Goal: Register for event/course

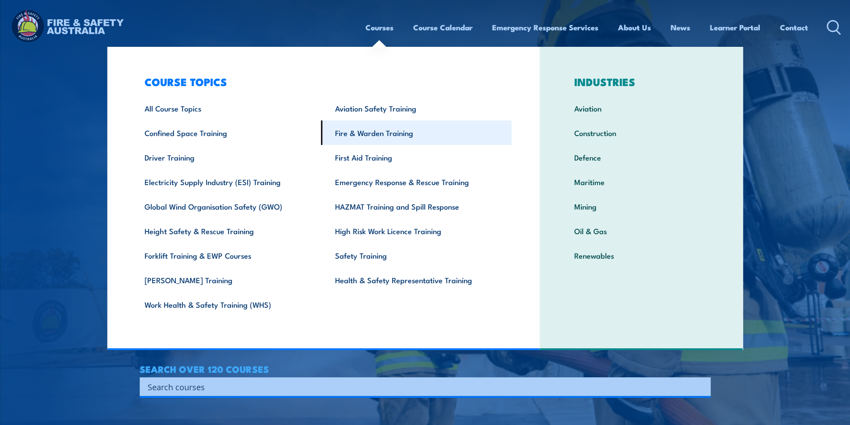
click at [369, 138] on link "Fire & Warden Training" at bounding box center [416, 132] width 191 height 25
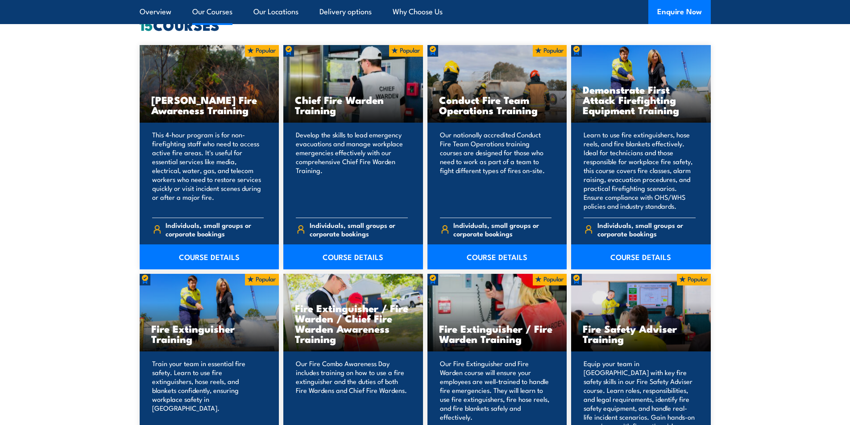
scroll to position [803, 0]
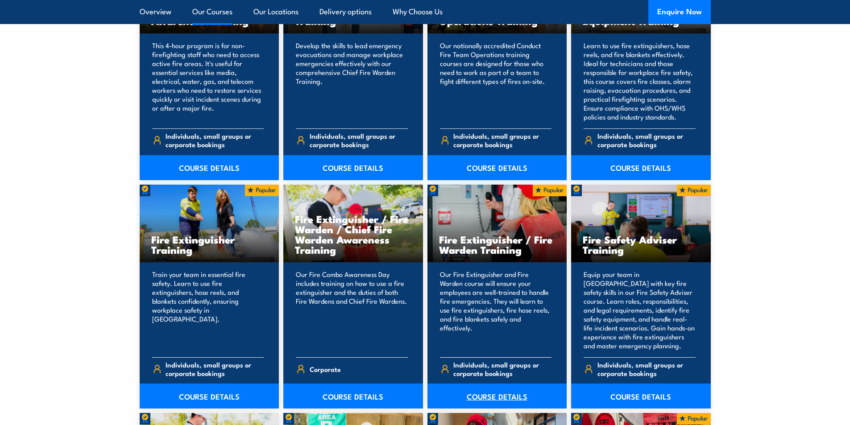
click at [494, 384] on link "COURSE DETAILS" at bounding box center [498, 396] width 140 height 25
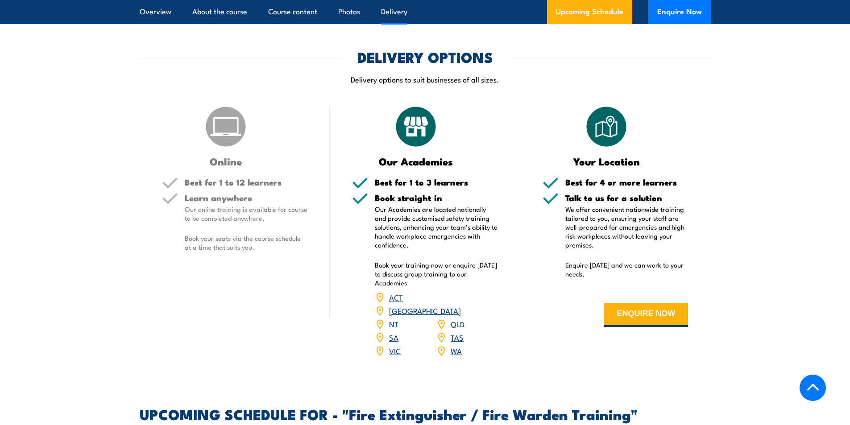
scroll to position [1294, 0]
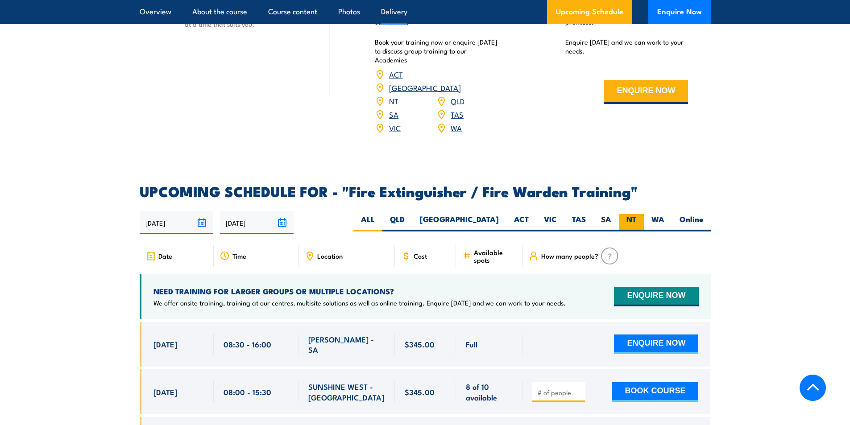
click at [629, 214] on label "NT" at bounding box center [631, 222] width 25 height 17
click at [636, 214] on input "NT" at bounding box center [639, 217] width 6 height 6
radio input "true"
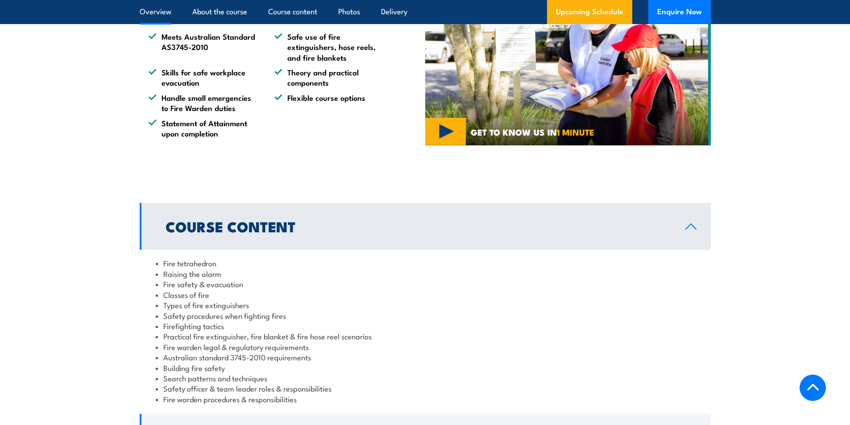
scroll to position [305, 0]
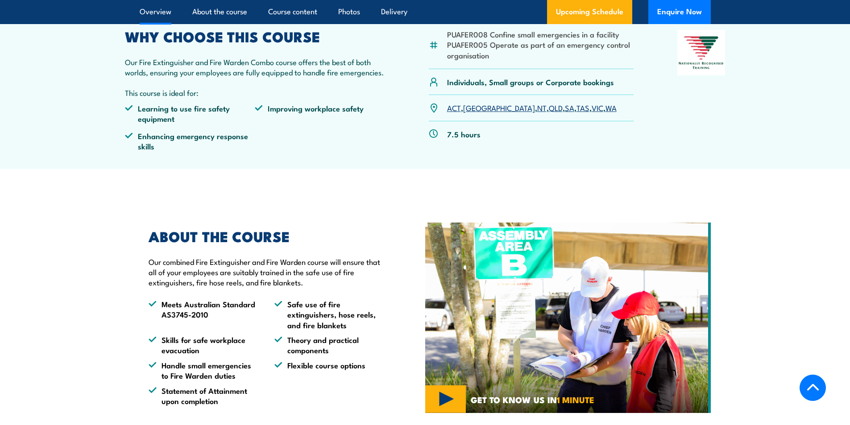
drag, startPoint x: 355, startPoint y: 220, endPoint x: 382, endPoint y: 183, distance: 46.3
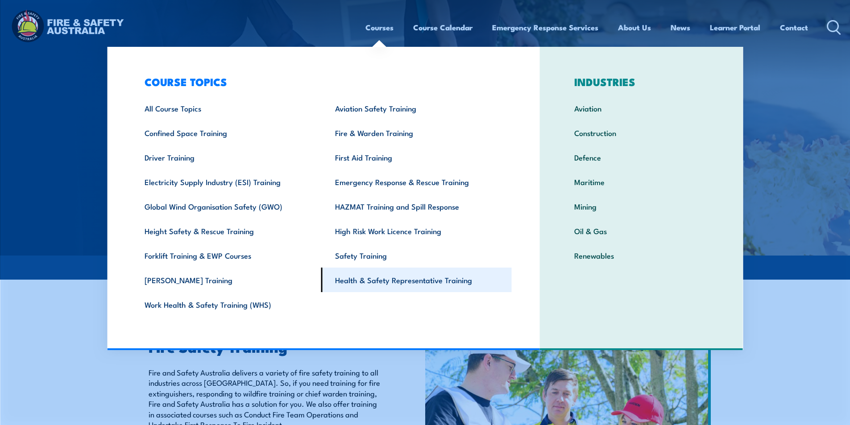
click at [374, 280] on link "Health & Safety Representative Training" at bounding box center [416, 280] width 191 height 25
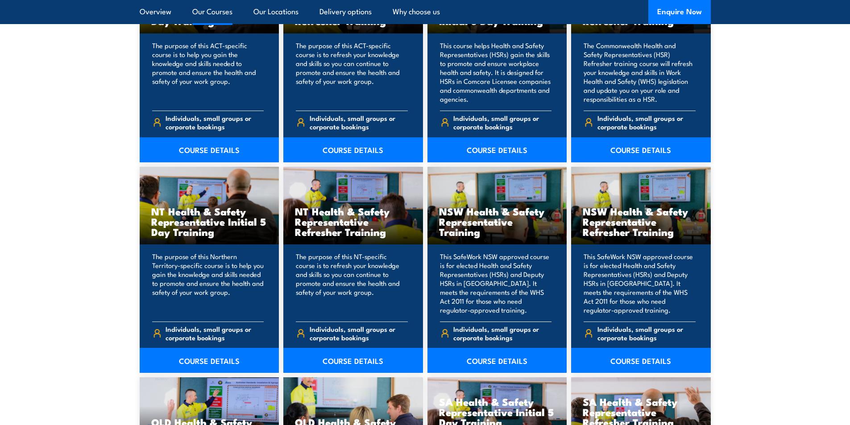
scroll to position [848, 0]
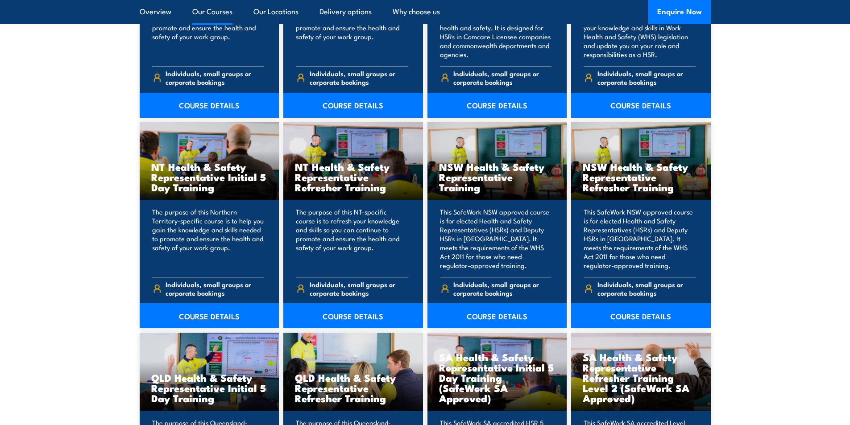
click at [228, 316] on link "COURSE DETAILS" at bounding box center [210, 315] width 140 height 25
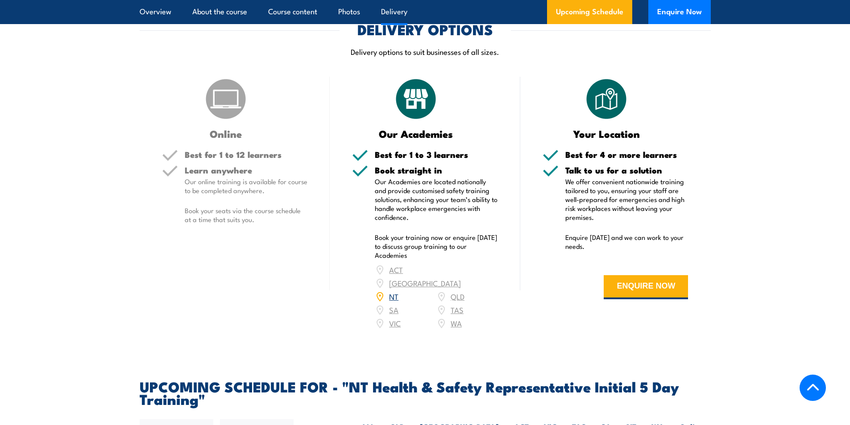
scroll to position [1205, 0]
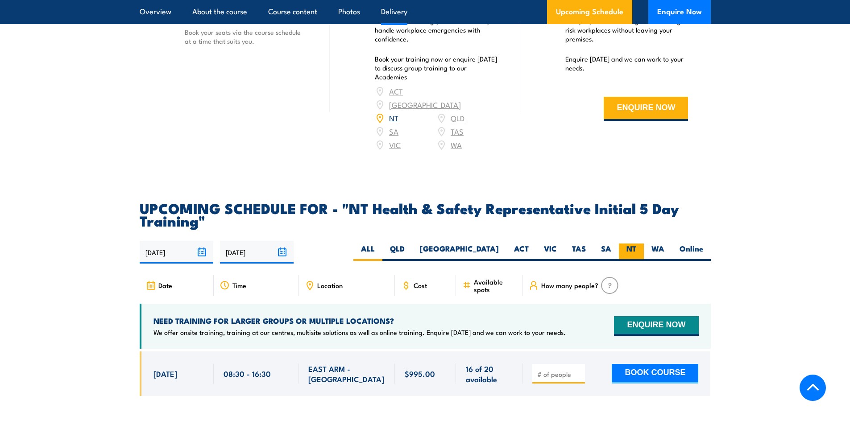
click at [625, 244] on label "NT" at bounding box center [631, 252] width 25 height 17
click at [636, 244] on input "NT" at bounding box center [639, 247] width 6 height 6
radio input "true"
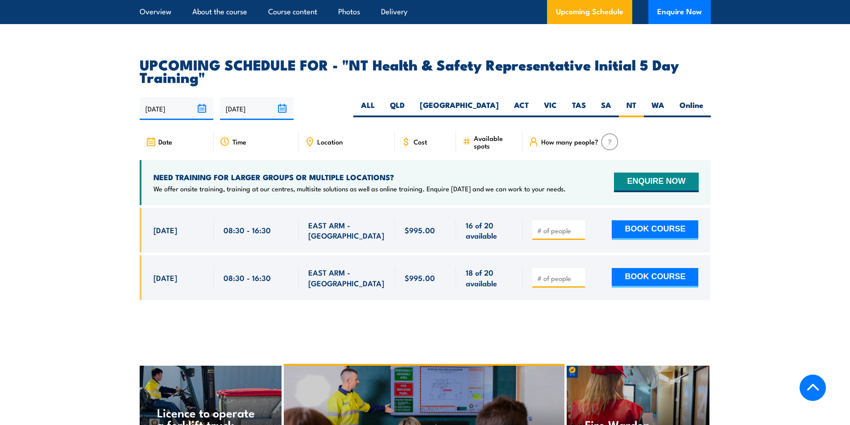
scroll to position [1304, 0]
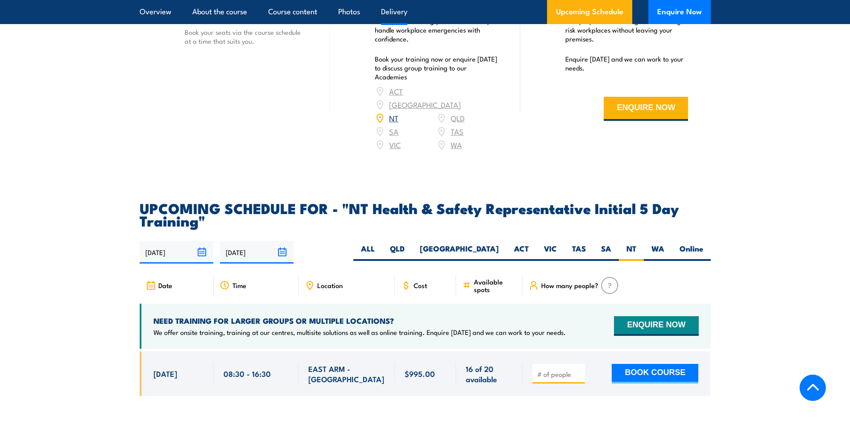
scroll to position [1294, 0]
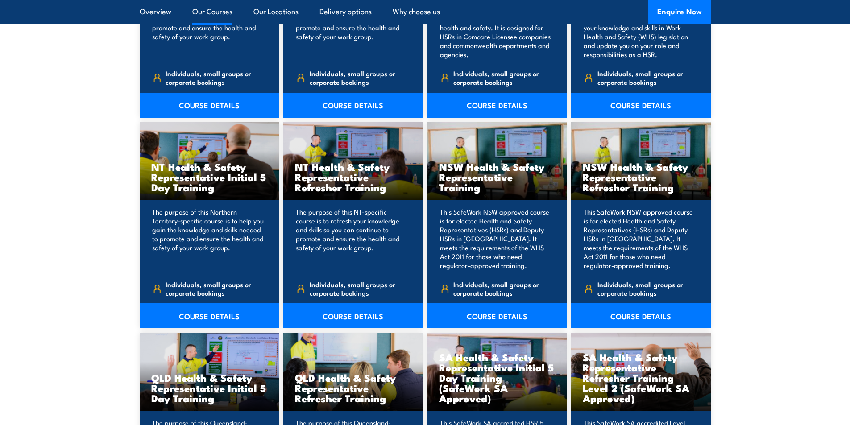
drag, startPoint x: 0, startPoint y: 0, endPoint x: 523, endPoint y: 119, distance: 536.3
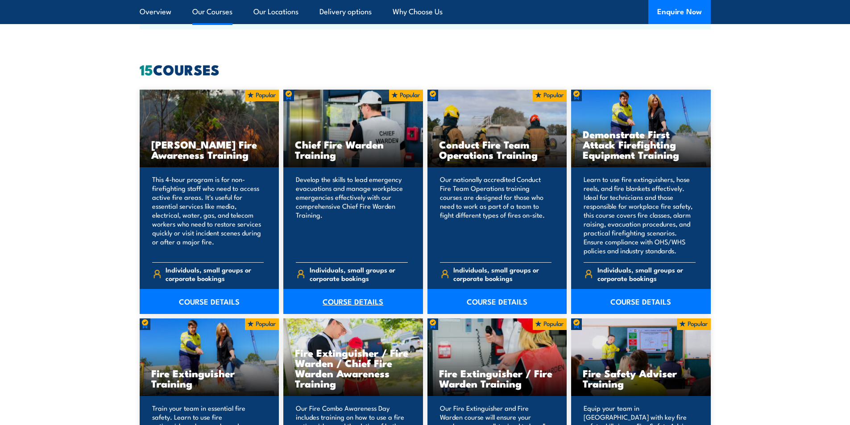
scroll to position [893, 0]
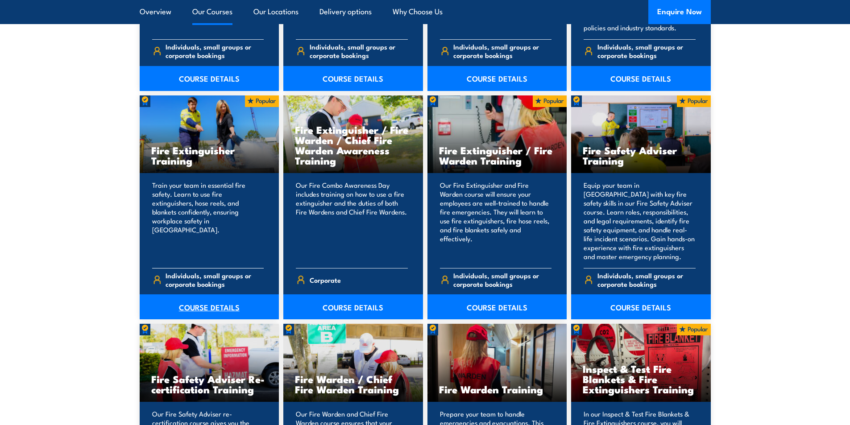
click at [213, 311] on link "COURSE DETAILS" at bounding box center [210, 307] width 140 height 25
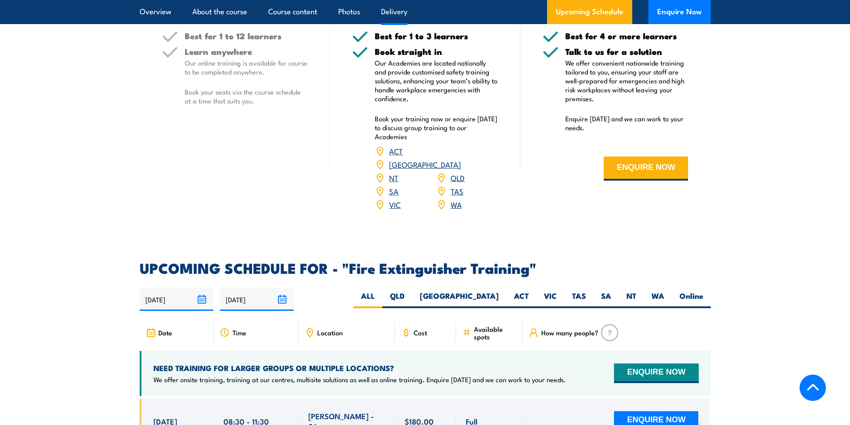
scroll to position [1383, 0]
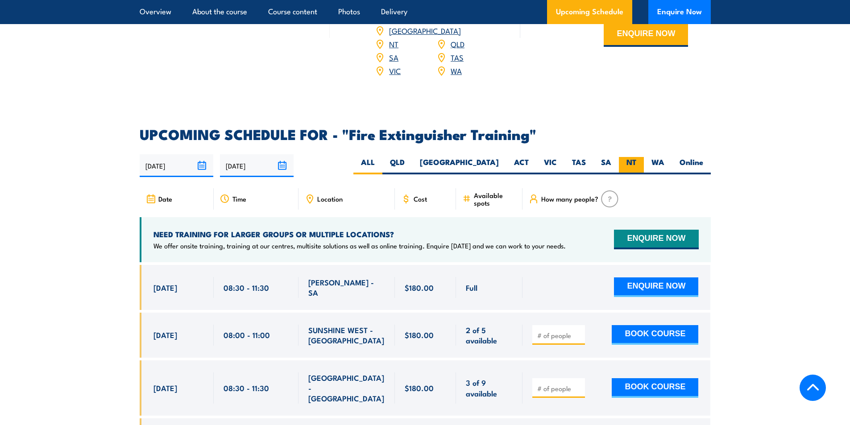
click at [622, 157] on label "NT" at bounding box center [631, 165] width 25 height 17
click at [636, 157] on input "NT" at bounding box center [639, 160] width 6 height 6
radio input "true"
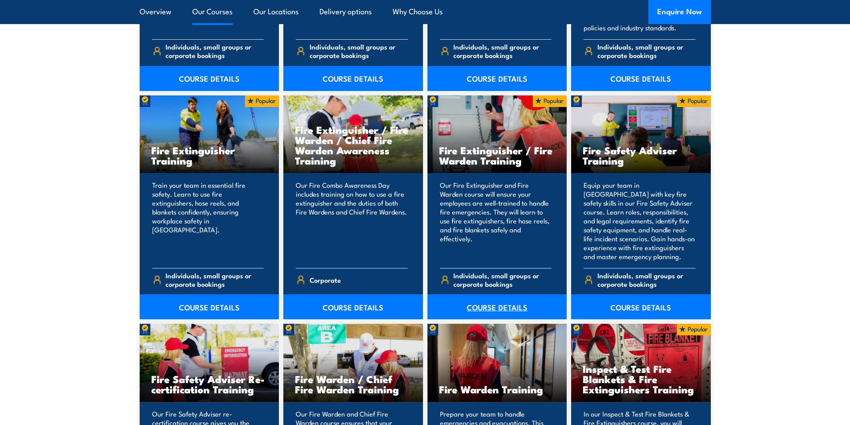
click at [507, 303] on link "COURSE DETAILS" at bounding box center [498, 307] width 140 height 25
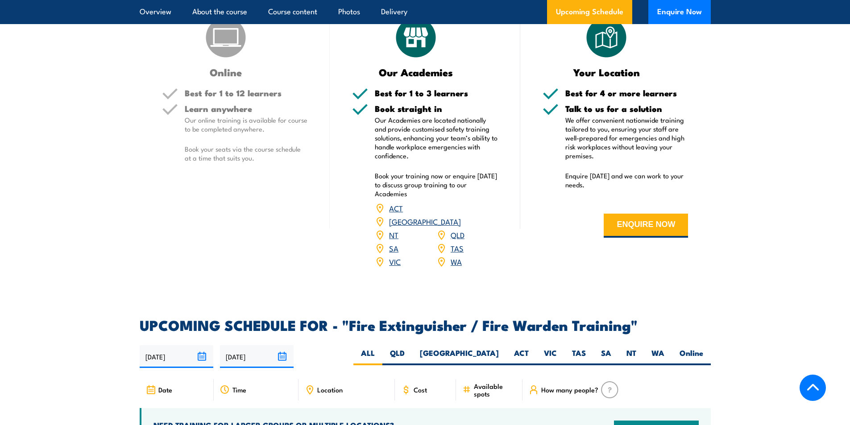
scroll to position [1383, 0]
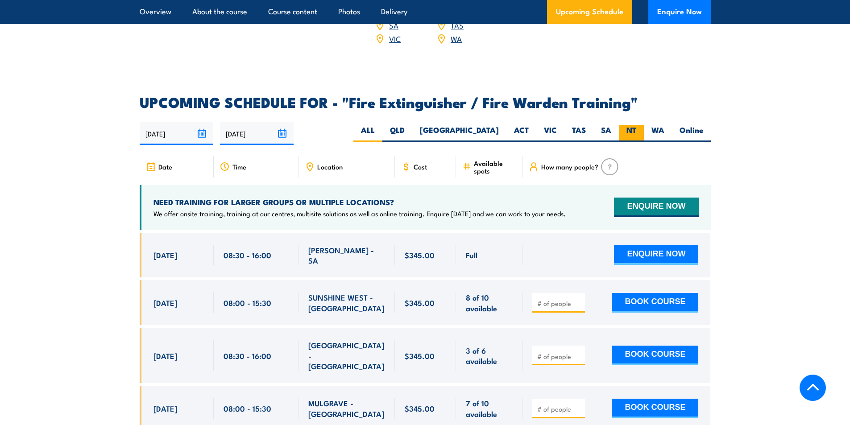
click at [631, 125] on label "NT" at bounding box center [631, 133] width 25 height 17
click at [636, 125] on input "NT" at bounding box center [639, 128] width 6 height 6
radio input "true"
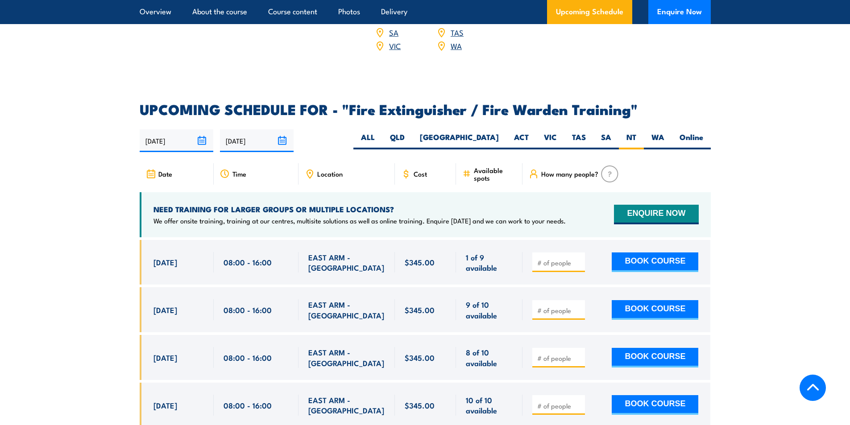
scroll to position [1332, 0]
